Goal: Task Accomplishment & Management: Use online tool/utility

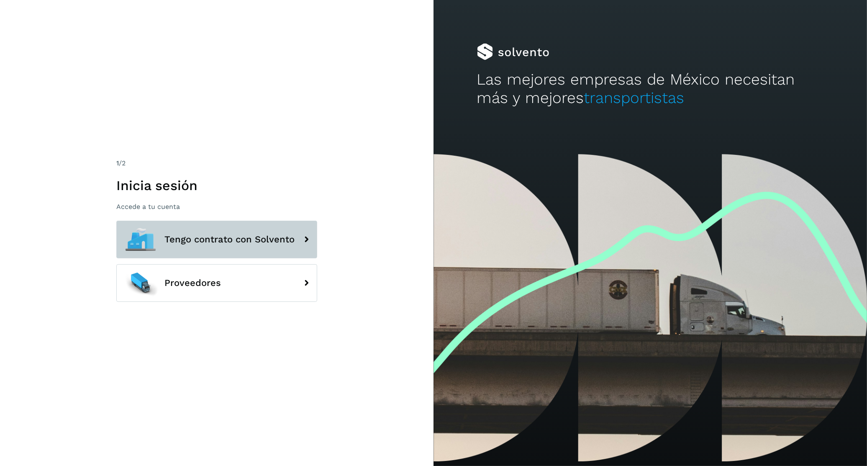
click at [171, 244] on span "Tengo contrato con Solvento" at bounding box center [229, 239] width 130 height 10
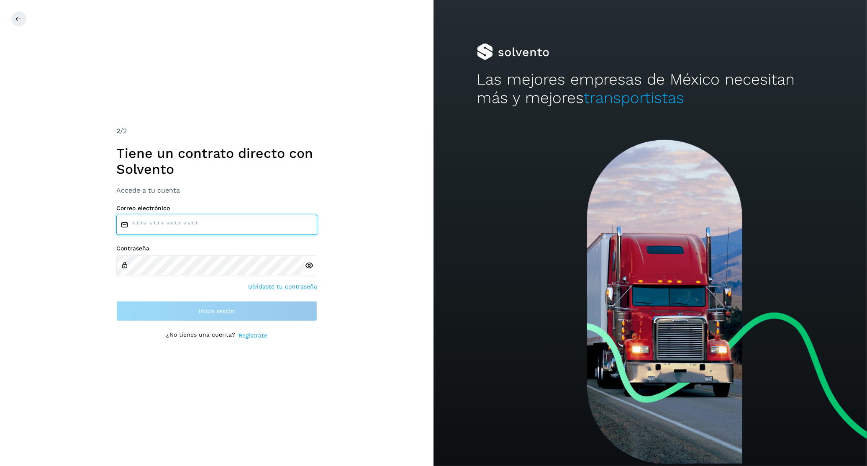
click at [162, 223] on input "email" at bounding box center [216, 225] width 201 height 20
type input "**********"
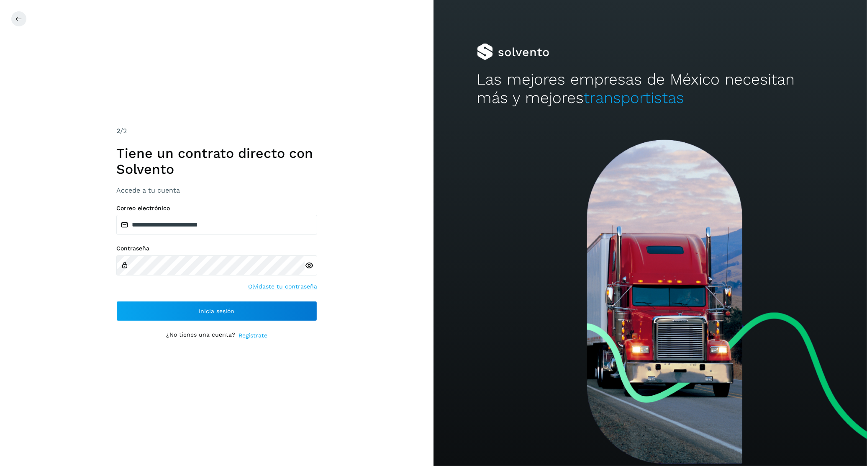
click at [77, 260] on div "**********" at bounding box center [217, 233] width 434 height 466
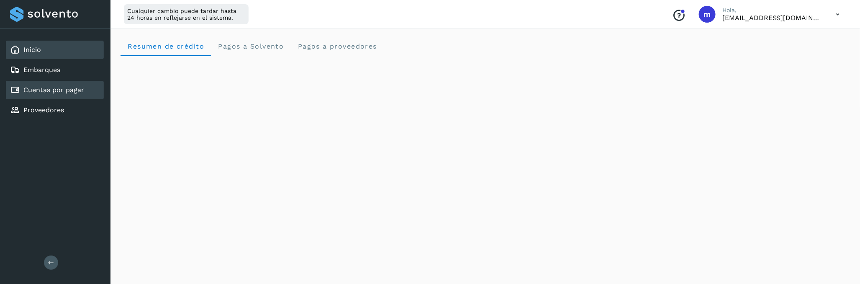
click at [43, 88] on link "Cuentas por pagar" at bounding box center [53, 90] width 61 height 8
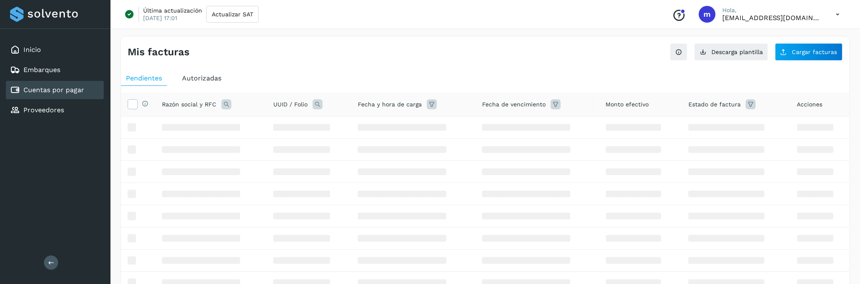
click at [75, 89] on link "Cuentas por pagar" at bounding box center [53, 90] width 61 height 8
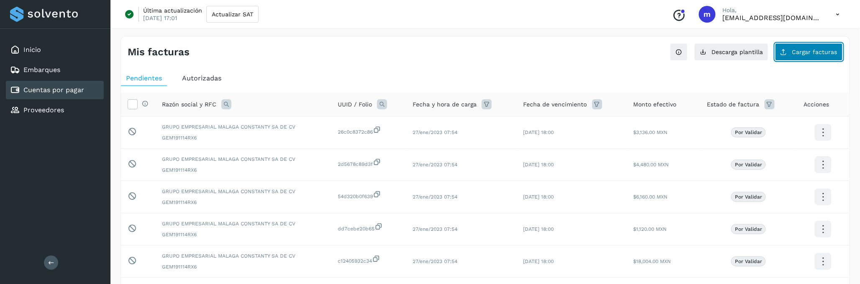
click at [814, 55] on button "Cargar facturas" at bounding box center [809, 52] width 68 height 18
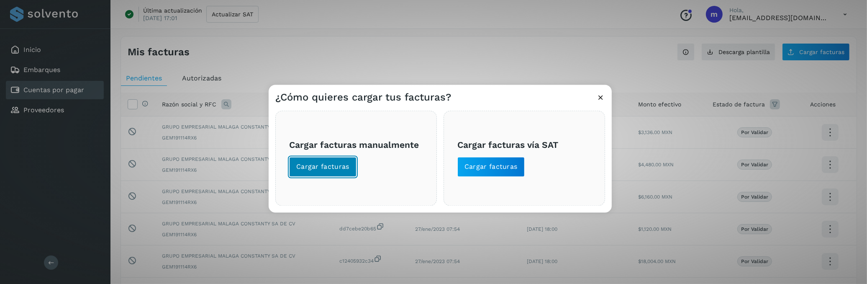
click at [336, 169] on span "Cargar facturas" at bounding box center [322, 166] width 53 height 9
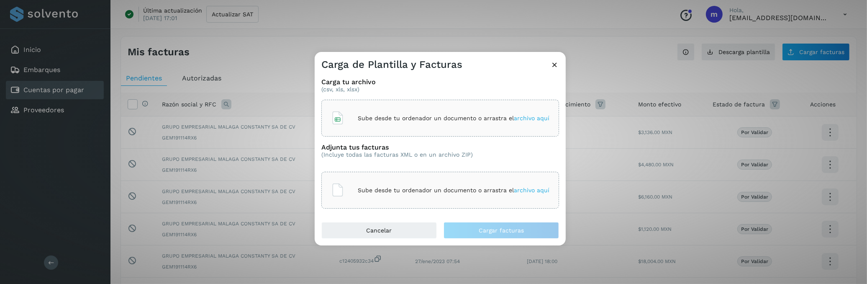
click at [525, 119] on span "archivo aquí" at bounding box center [532, 118] width 36 height 7
click at [425, 192] on p "Sube desde tu ordenador un documento o arrastra el archivo aquí" at bounding box center [454, 190] width 192 height 7
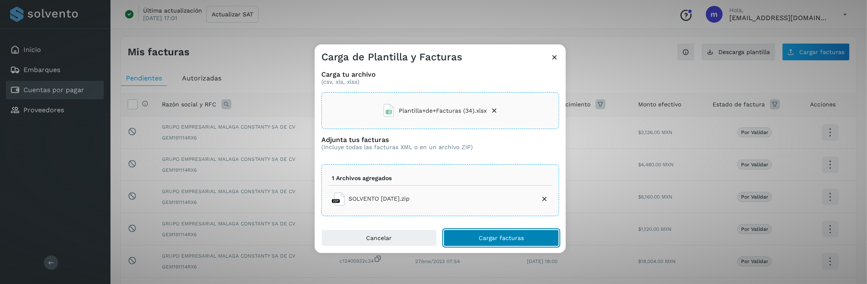
click at [501, 240] on span "Cargar facturas" at bounding box center [501, 238] width 45 height 6
